Goal: Transaction & Acquisition: Purchase product/service

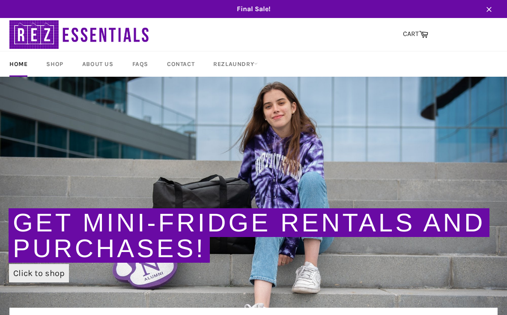
click at [41, 271] on link "Click to shop" at bounding box center [39, 273] width 60 height 18
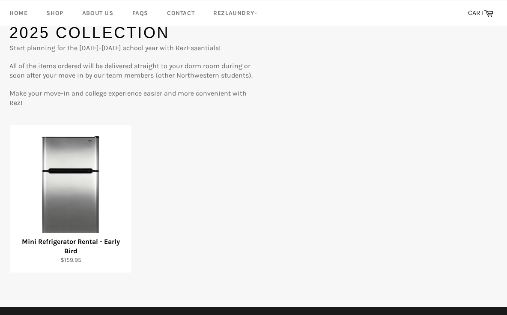
scroll to position [78, 0]
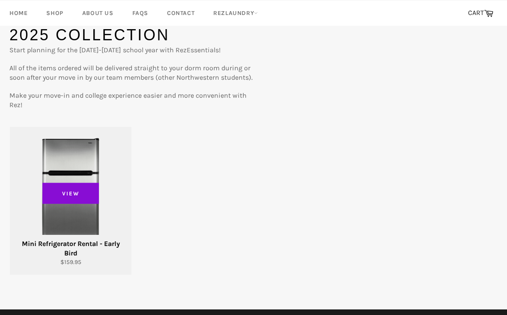
click at [74, 187] on span "View" at bounding box center [70, 193] width 57 height 21
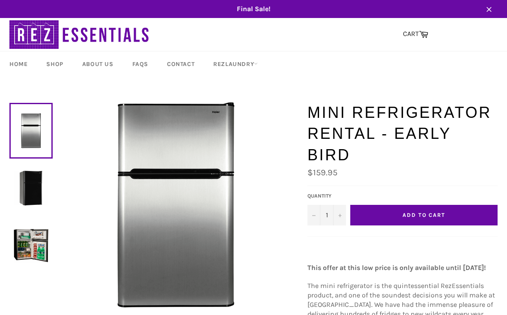
click at [31, 249] on img at bounding box center [31, 245] width 35 height 35
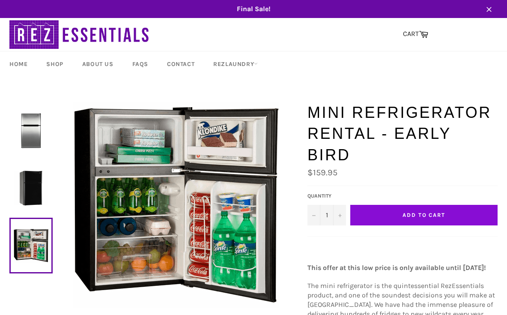
click at [406, 205] on button "Add to Cart" at bounding box center [424, 215] width 147 height 21
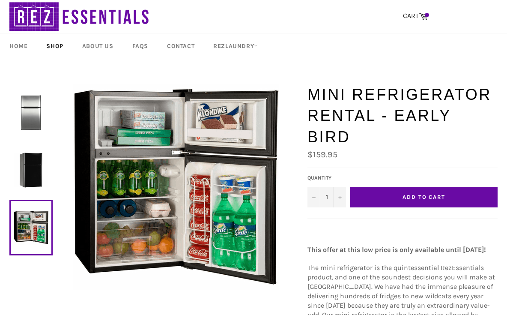
click at [59, 46] on link "Shop" at bounding box center [55, 45] width 34 height 25
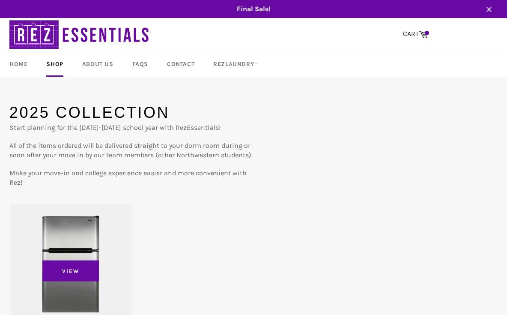
click at [51, 226] on div "View" at bounding box center [71, 278] width 122 height 148
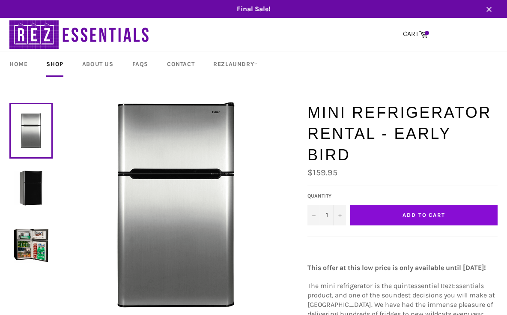
click at [426, 205] on button "Add to Cart" at bounding box center [424, 215] width 147 height 21
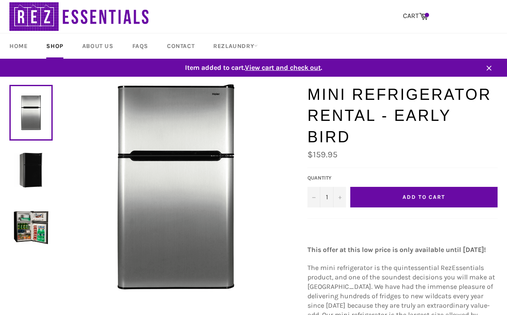
click at [283, 64] on span "View cart and check out" at bounding box center [283, 67] width 76 height 8
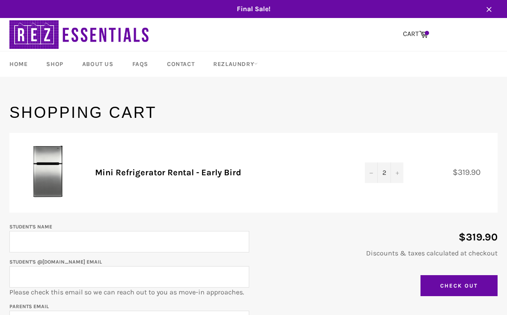
scroll to position [26, 0]
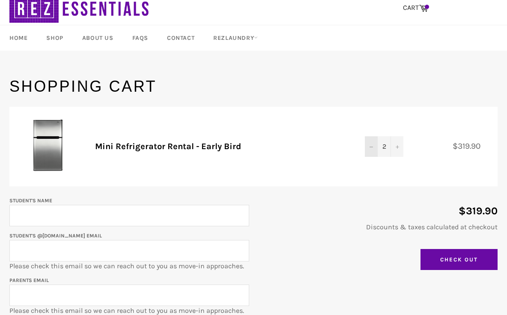
click at [374, 150] on button "−" at bounding box center [371, 146] width 13 height 21
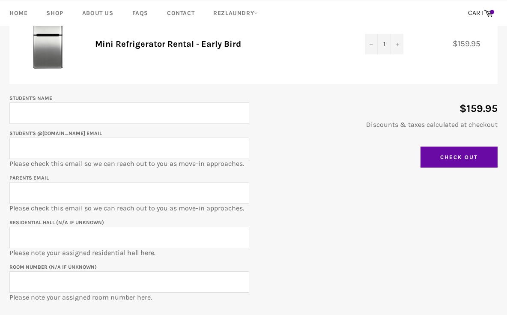
scroll to position [124, 0]
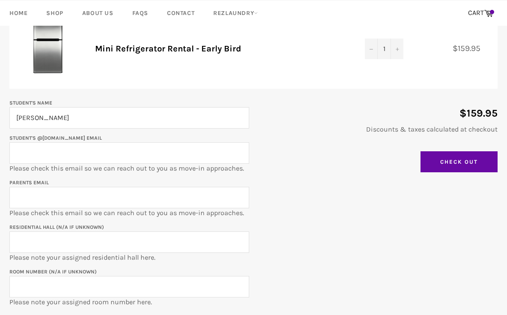
type input "Colin Murphy"
click at [26, 241] on input "Residential Hall (N/A if unknown)" at bounding box center [129, 241] width 240 height 21
type input "2349 Sheridan"
click at [27, 158] on input "Student's @u.northwestern.edu email" at bounding box center [129, 152] width 240 height 21
type input "ColinMurphy29@u.northwestern.com"
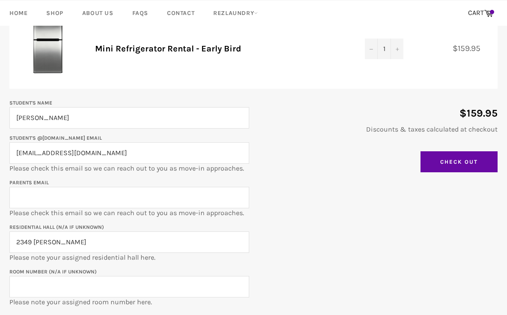
click at [287, 231] on div "Student's Name Colin Murphy Student's @u.northwestern.edu email ColinMurphy29@u…" at bounding box center [249, 202] width 497 height 209
type input "murphyoshea@optonline.net"
click at [33, 285] on input "Room Number (N/A if unknown)" at bounding box center [129, 286] width 240 height 21
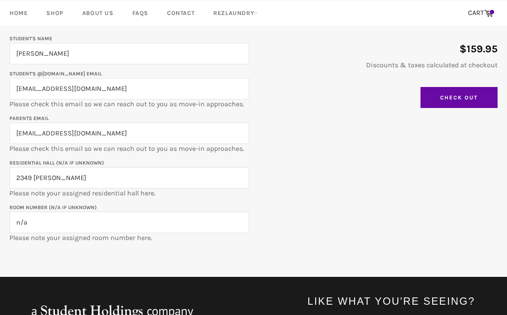
scroll to position [189, 0]
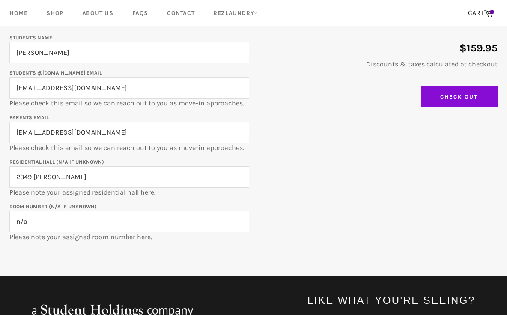
type input "n/a"
click at [467, 97] on input "Check Out" at bounding box center [459, 96] width 77 height 21
